Goal: Information Seeking & Learning: Learn about a topic

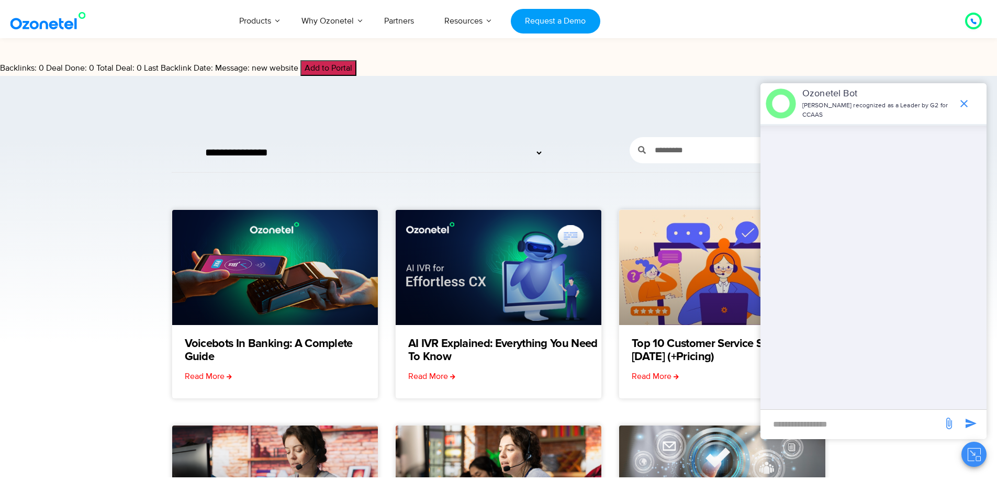
scroll to position [262, 0]
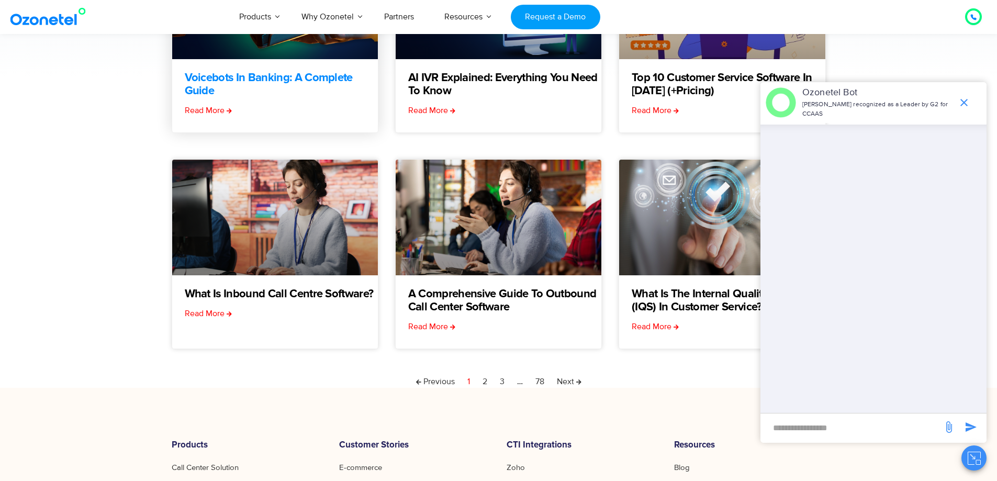
click at [271, 77] on link "Voicebots in Banking: A Complete Guide" at bounding box center [281, 85] width 193 height 26
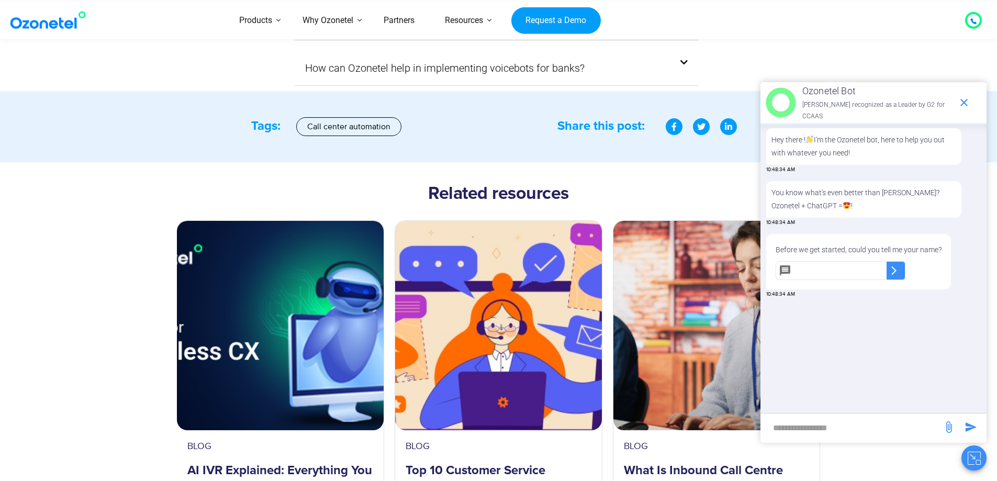
scroll to position [4903, 0]
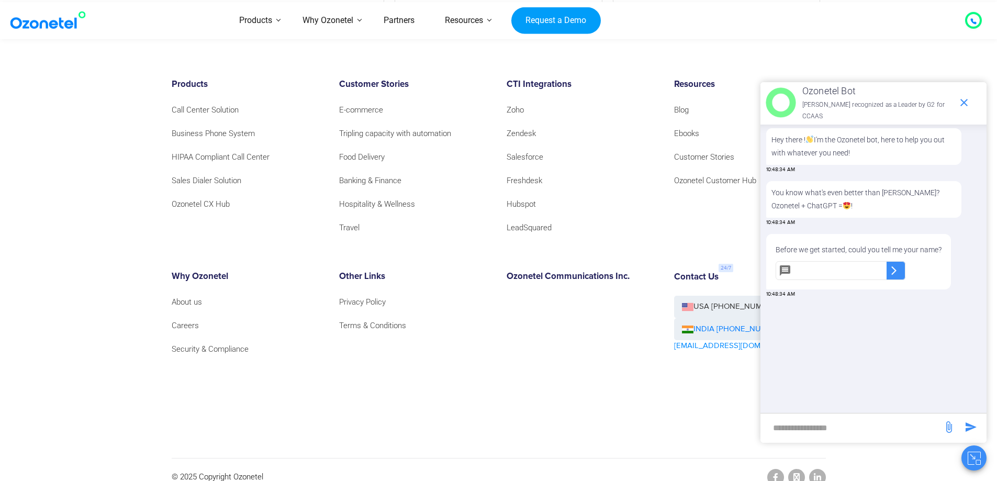
click at [767, 465] on div "OK Ozonetel Bot Ozonetel recognized as a Leader by G2 for CCAAS Hey there ! I'm…" at bounding box center [873, 276] width 226 height 388
click at [774, 462] on div "OK Ozonetel Bot Ozonetel recognized as a Leader by G2 for CCAAS Hey there ! I'm…" at bounding box center [873, 276] width 226 height 388
drag, startPoint x: 775, startPoint y: 464, endPoint x: 780, endPoint y: 453, distance: 12.4
click at [776, 464] on div "OK Ozonetel Bot Ozonetel recognized as a Leader by G2 for CCAAS Hey there ! I'm…" at bounding box center [873, 276] width 226 height 388
click at [685, 103] on link "Blog" at bounding box center [684, 110] width 20 height 14
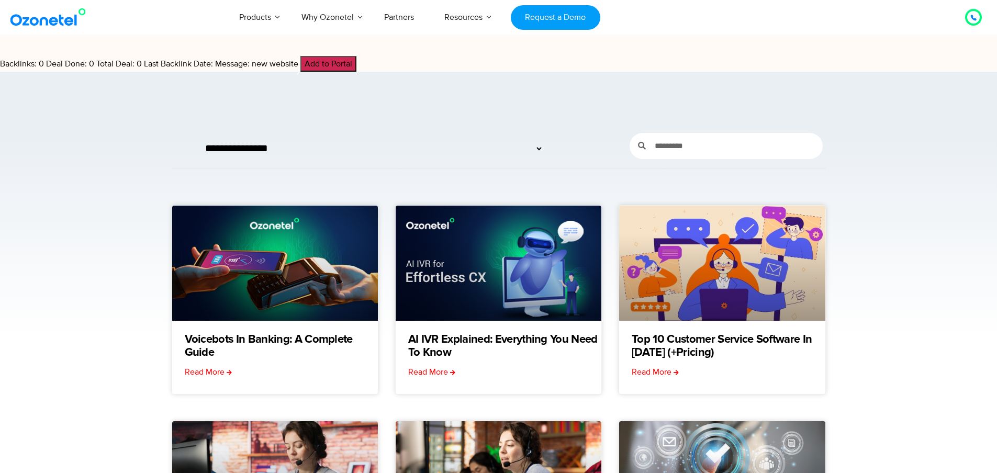
click at [472, 117] on section "**********" at bounding box center [498, 361] width 997 height 578
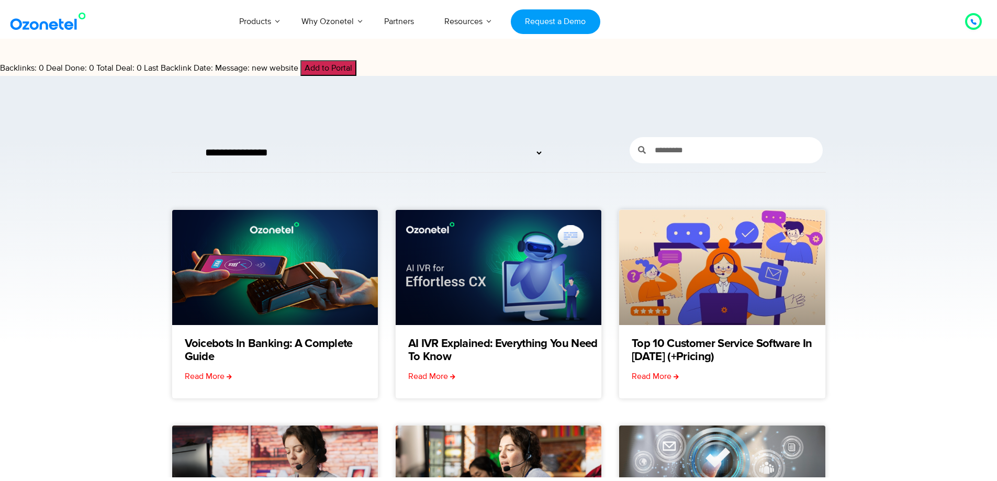
scroll to position [600, 0]
